Goal: Task Accomplishment & Management: Complete application form

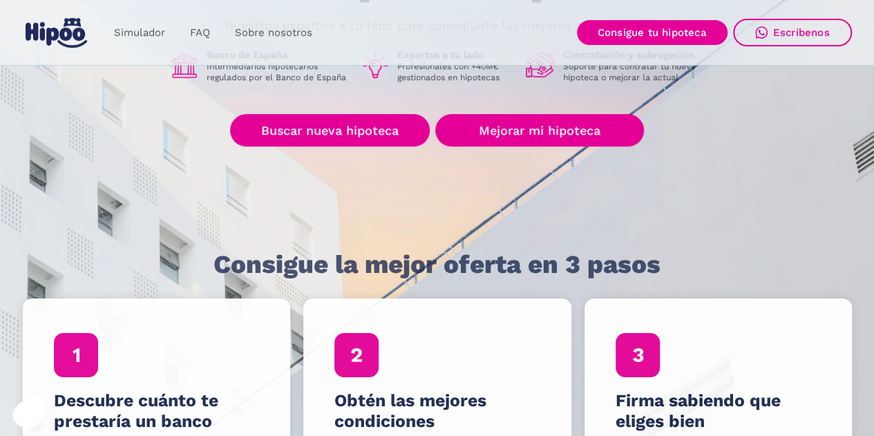
scroll to position [207, 0]
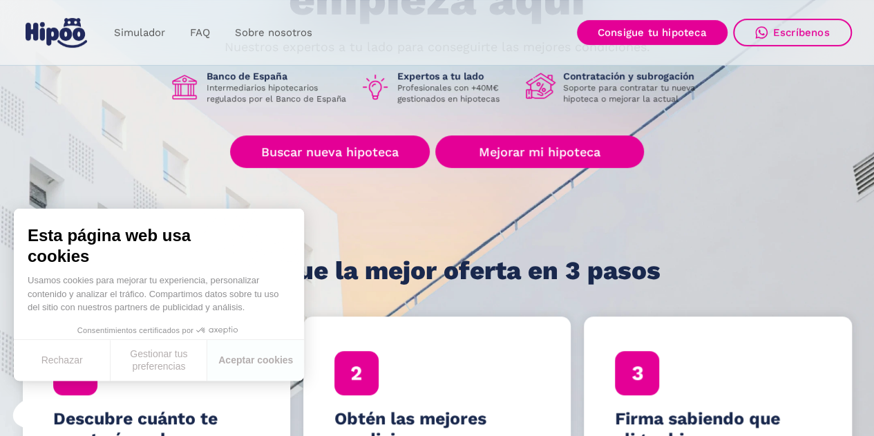
click at [732, 205] on div "Tu hipoteca ideal empieza aquí Nuestros expertos a tu lado para conseguirte las…" at bounding box center [437, 104] width 829 height 361
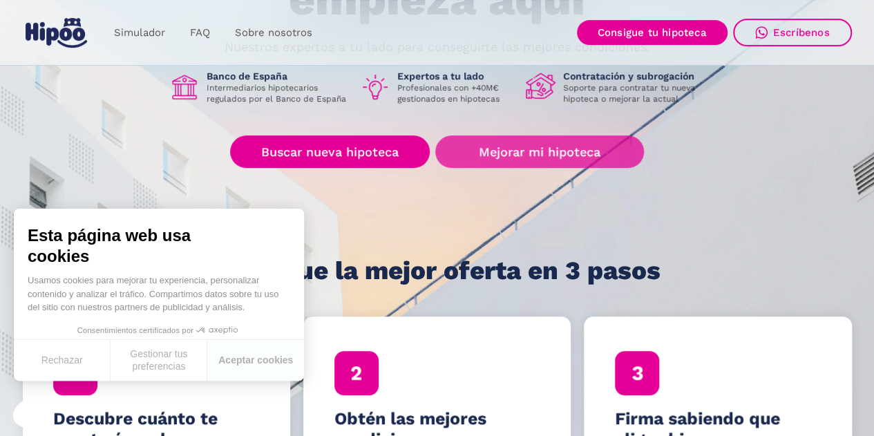
click at [547, 150] on link "Mejorar mi hipoteca" at bounding box center [539, 151] width 208 height 32
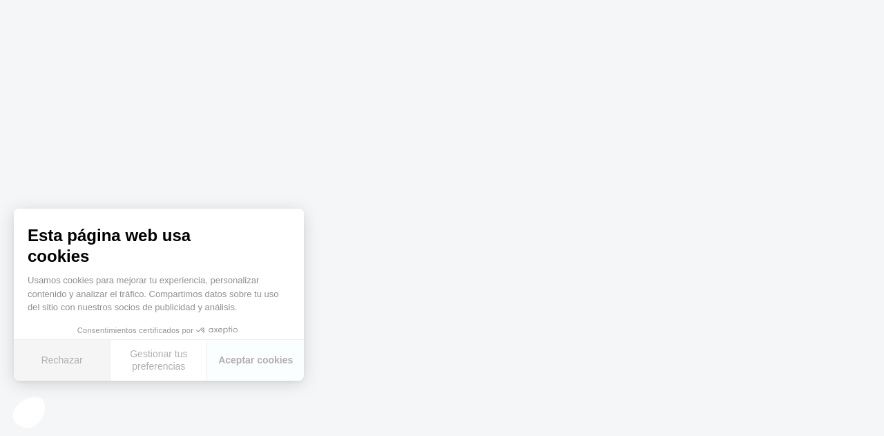
click at [50, 357] on font "Rechazar" at bounding box center [61, 359] width 41 height 11
